Goal: Navigation & Orientation: Understand site structure

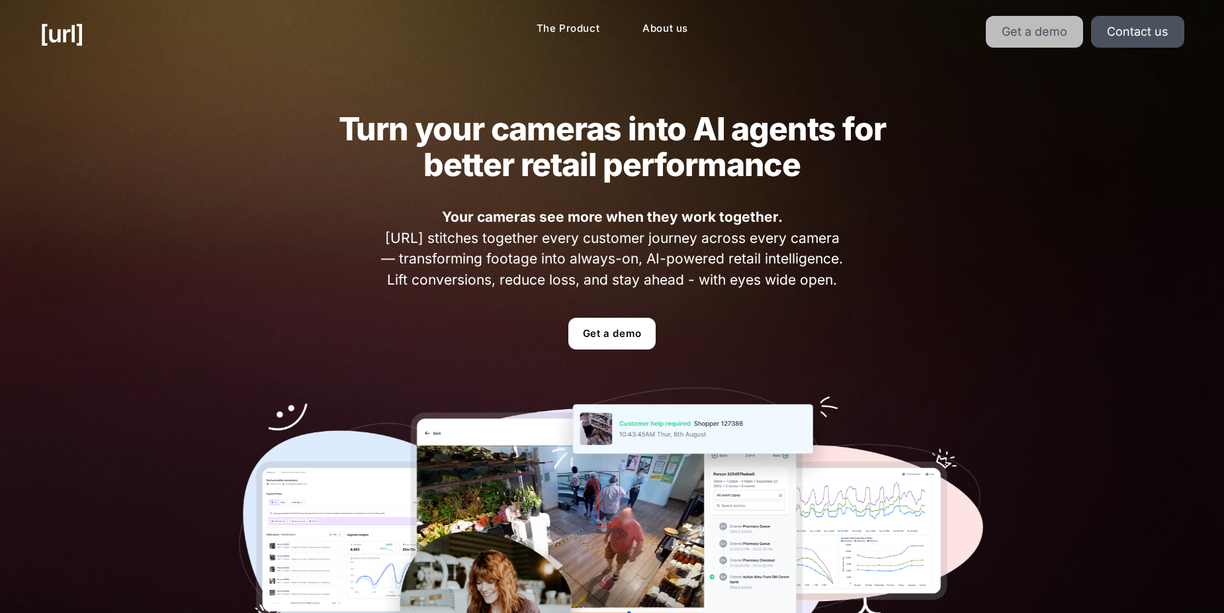
click at [1056, 40] on link "Get a demo" at bounding box center [1034, 32] width 97 height 32
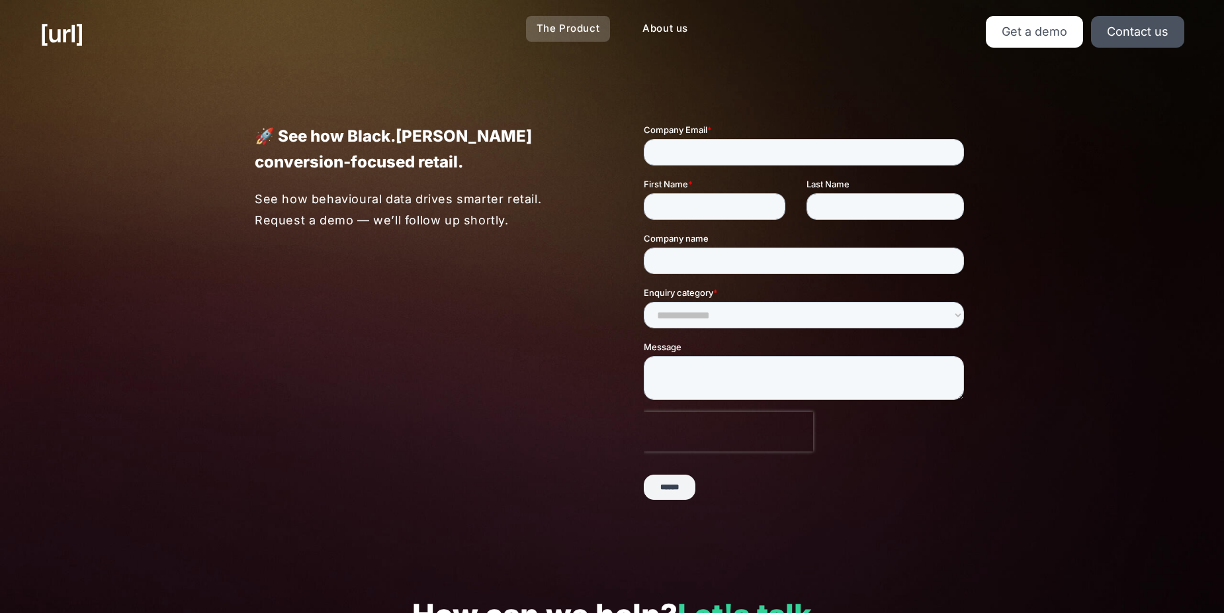
click at [578, 29] on link "The Product" at bounding box center [568, 29] width 85 height 26
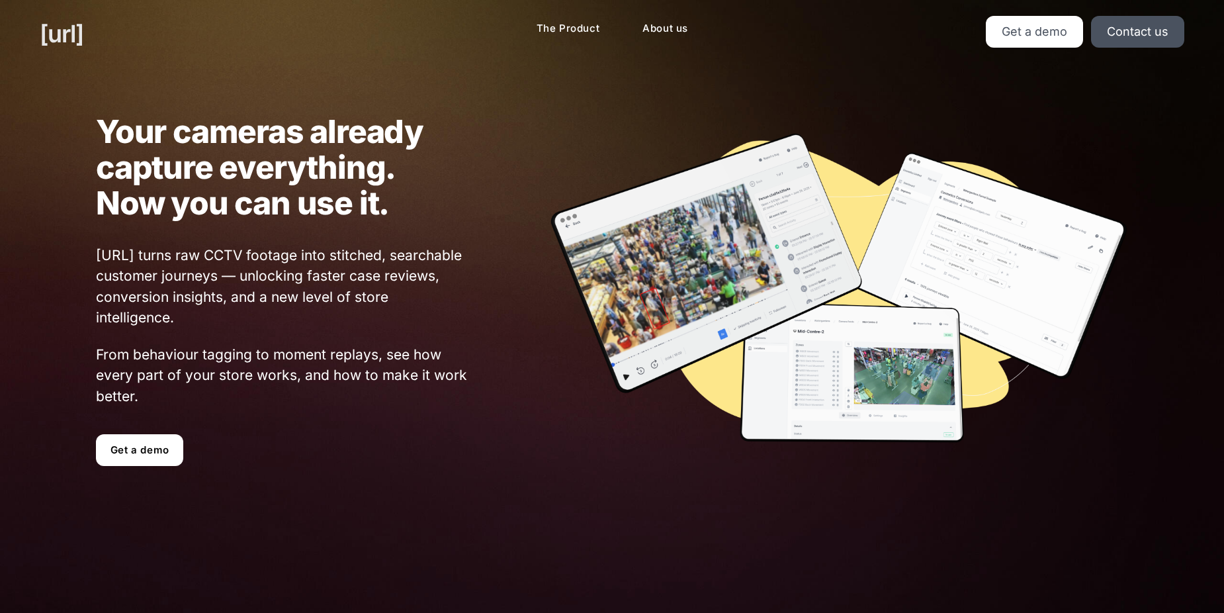
click at [83, 32] on link "[URL]" at bounding box center [62, 34] width 44 height 36
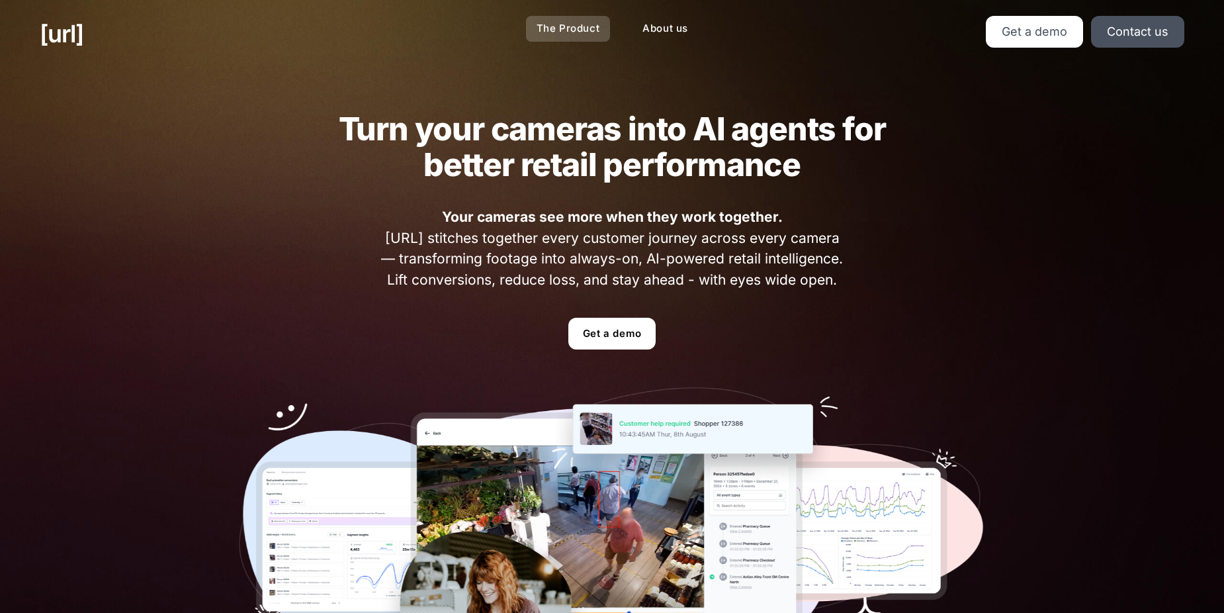
click at [554, 30] on link "The Product" at bounding box center [568, 29] width 85 height 26
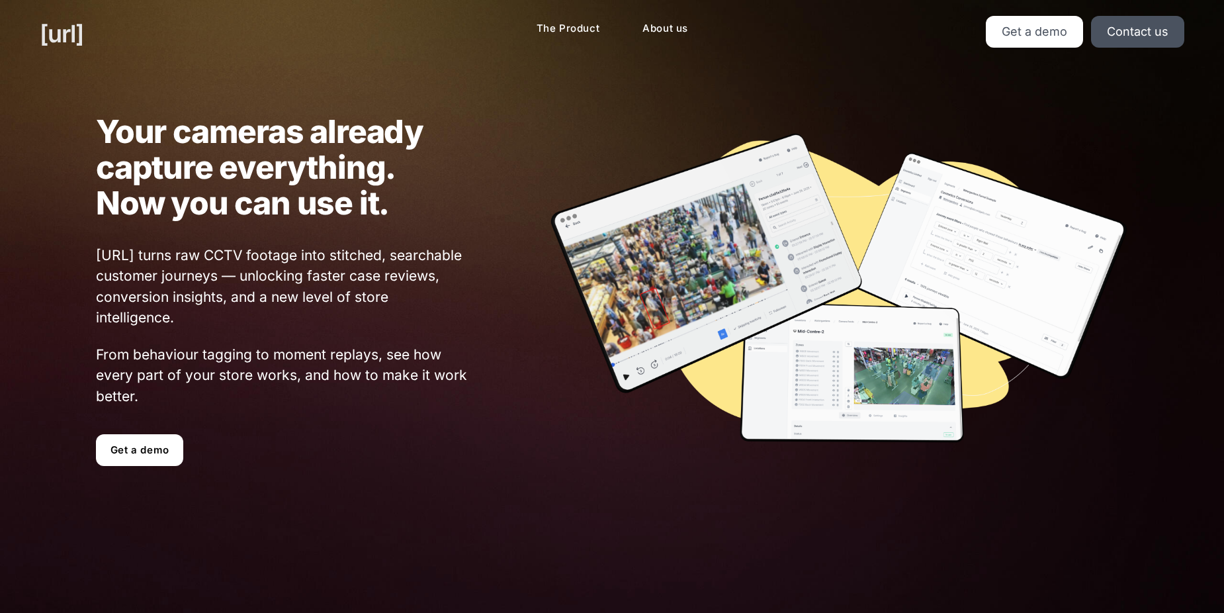
click at [83, 38] on link "[URL]" at bounding box center [62, 34] width 44 height 36
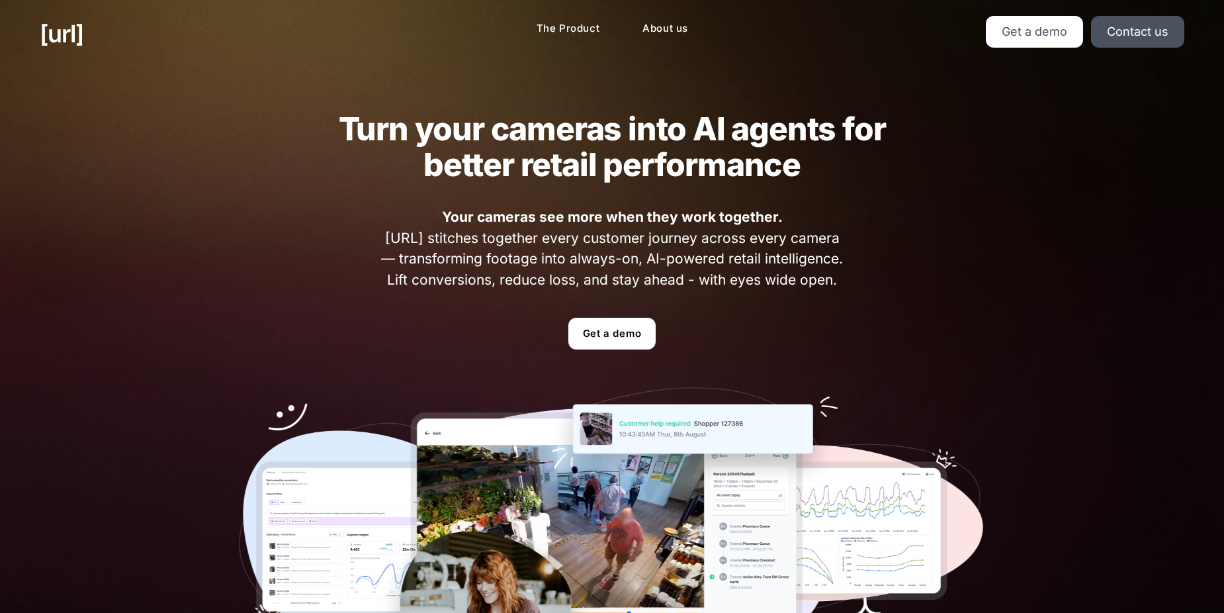
click at [126, 221] on div "Turn your cameras into AI agents for better retail performance Your cameras see…" at bounding box center [612, 400] width 1224 height 666
